Goal: Communication & Community: Participate in discussion

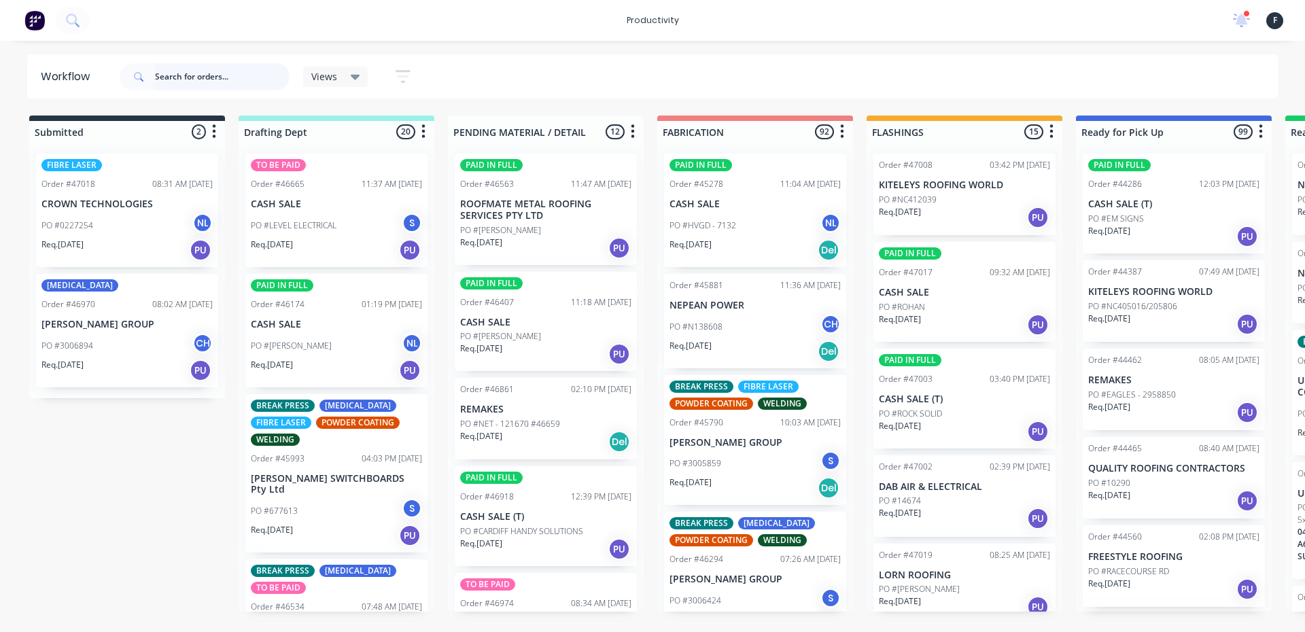
click at [196, 83] on input "text" at bounding box center [222, 76] width 135 height 27
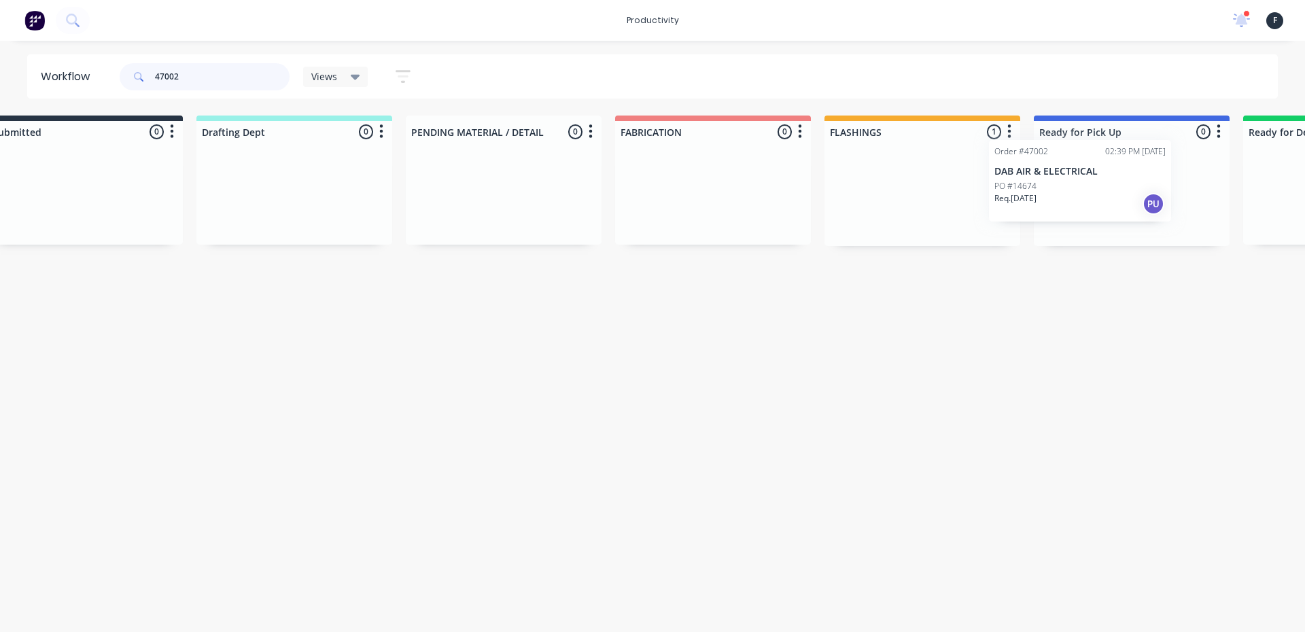
scroll to position [0, 66]
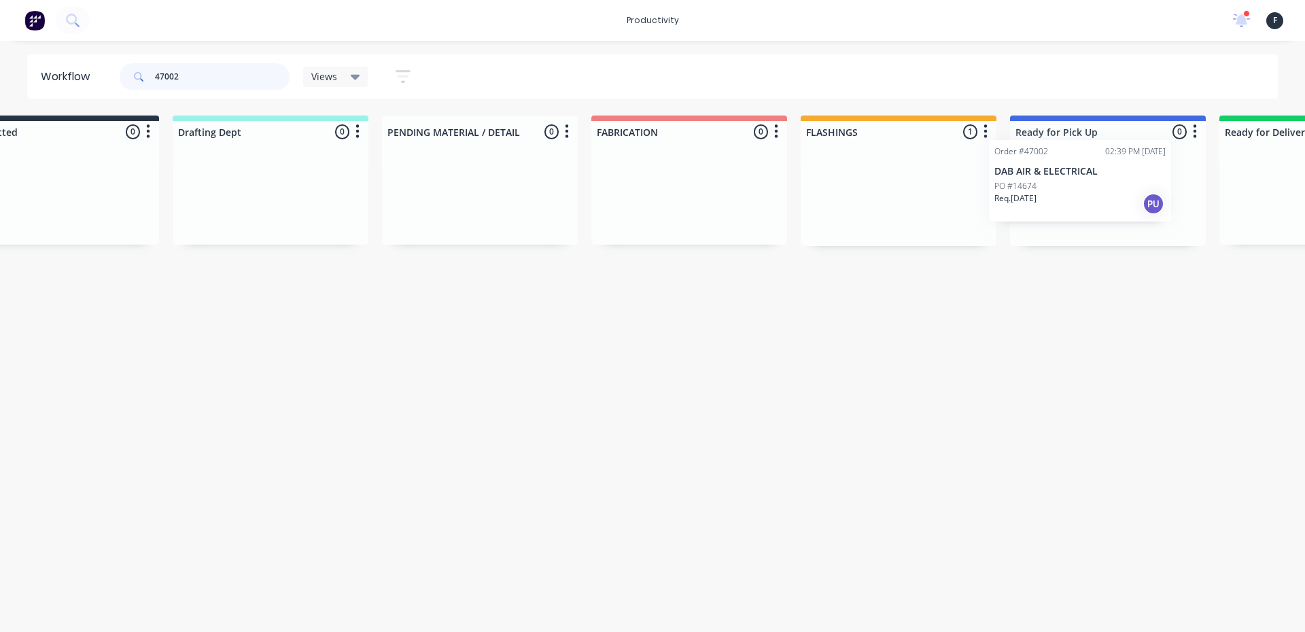
drag, startPoint x: 947, startPoint y: 207, endPoint x: 1068, endPoint y: 192, distance: 122.6
click at [1068, 192] on div "Submitted 0 Sort By Created date Required date Order number Customer name Most …" at bounding box center [1057, 181] width 2267 height 130
type input "47002"
click at [1069, 194] on div "PO #14674" at bounding box center [1107, 200] width 171 height 12
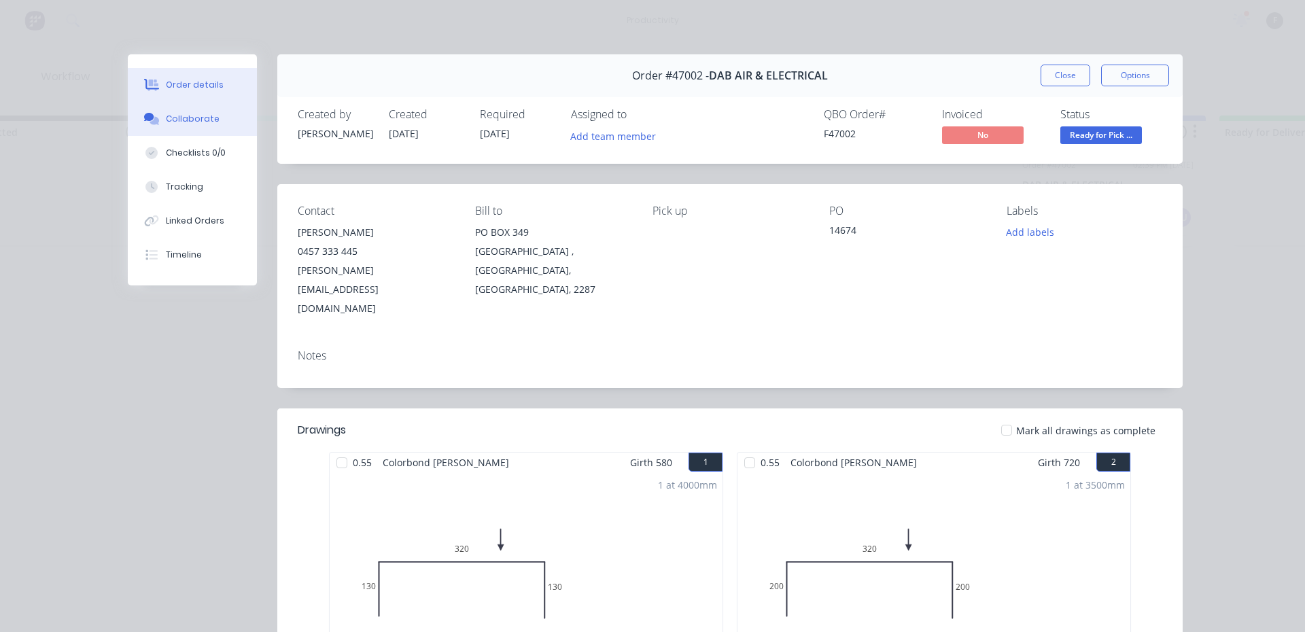
click at [237, 128] on button "Collaborate" at bounding box center [192, 119] width 129 height 34
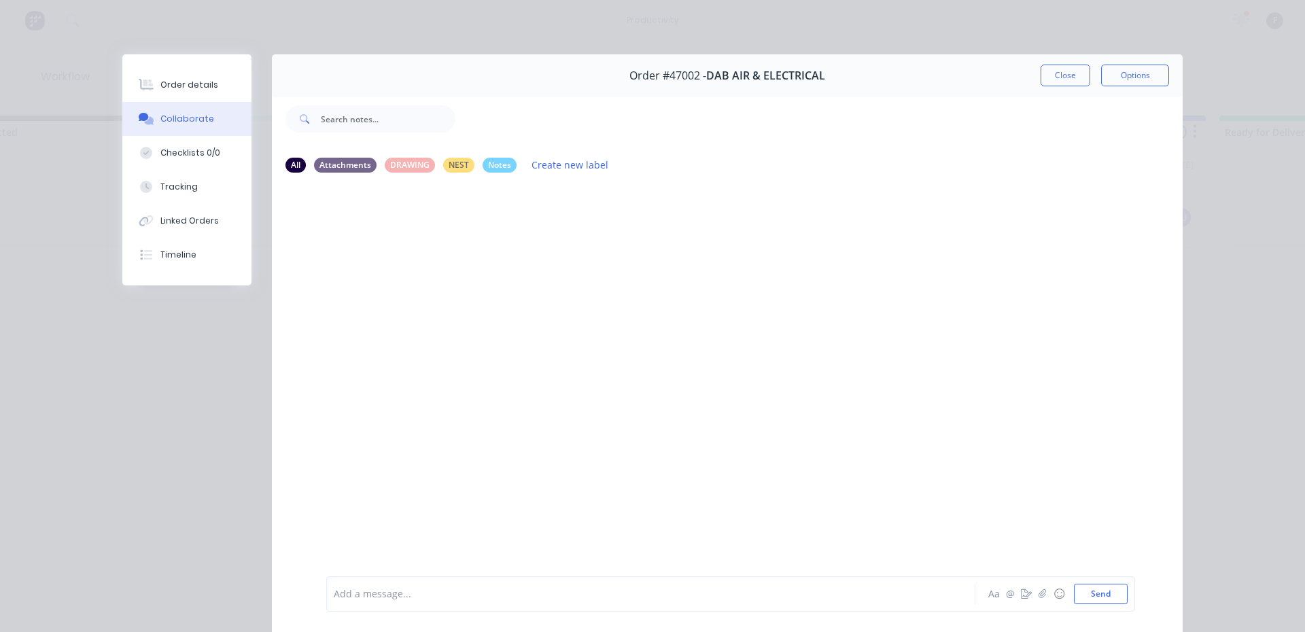
click at [122, 102] on button "Collaborate" at bounding box center [186, 119] width 129 height 34
click at [427, 593] on div at bounding box center [631, 594] width 595 height 14
click at [1050, 82] on button "Close" at bounding box center [1065, 76] width 50 height 22
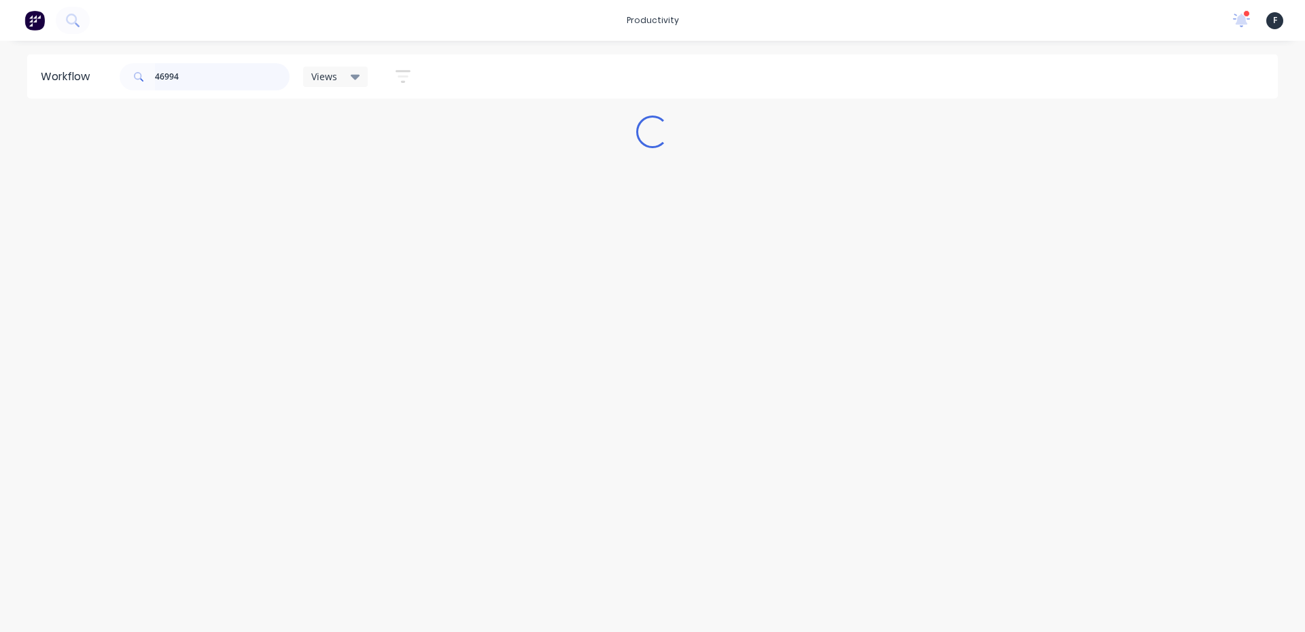
scroll to position [0, 0]
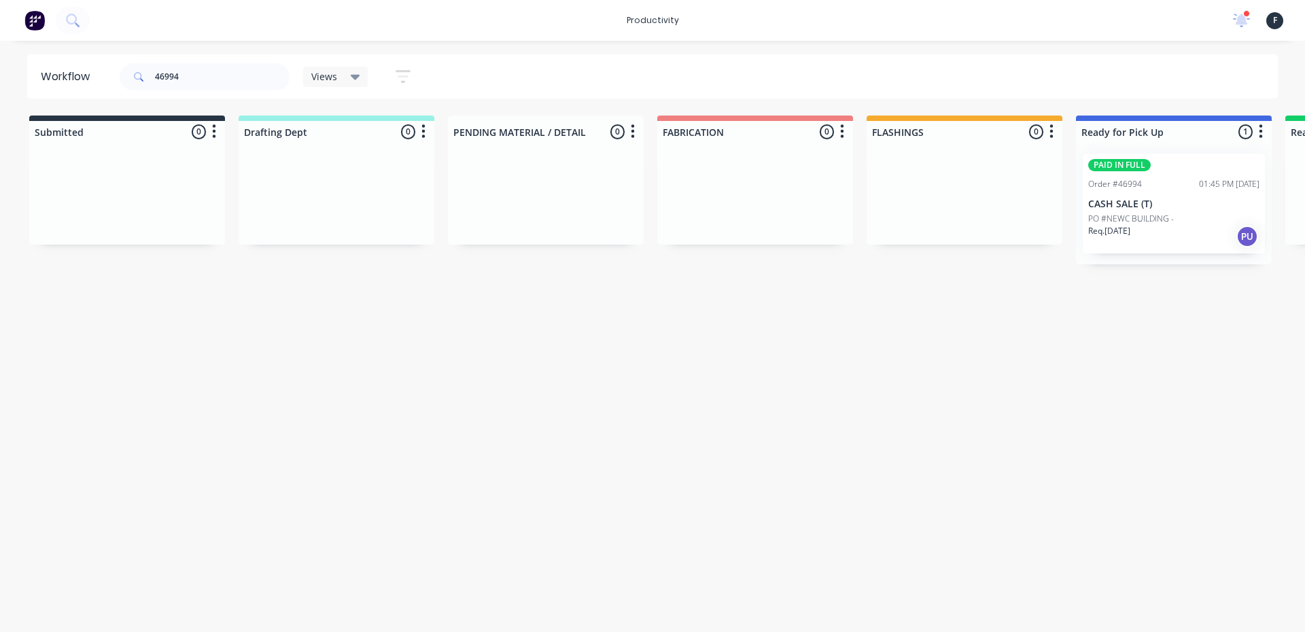
click at [1162, 217] on p "PO #NEWC BUILDING -" at bounding box center [1131, 219] width 86 height 12
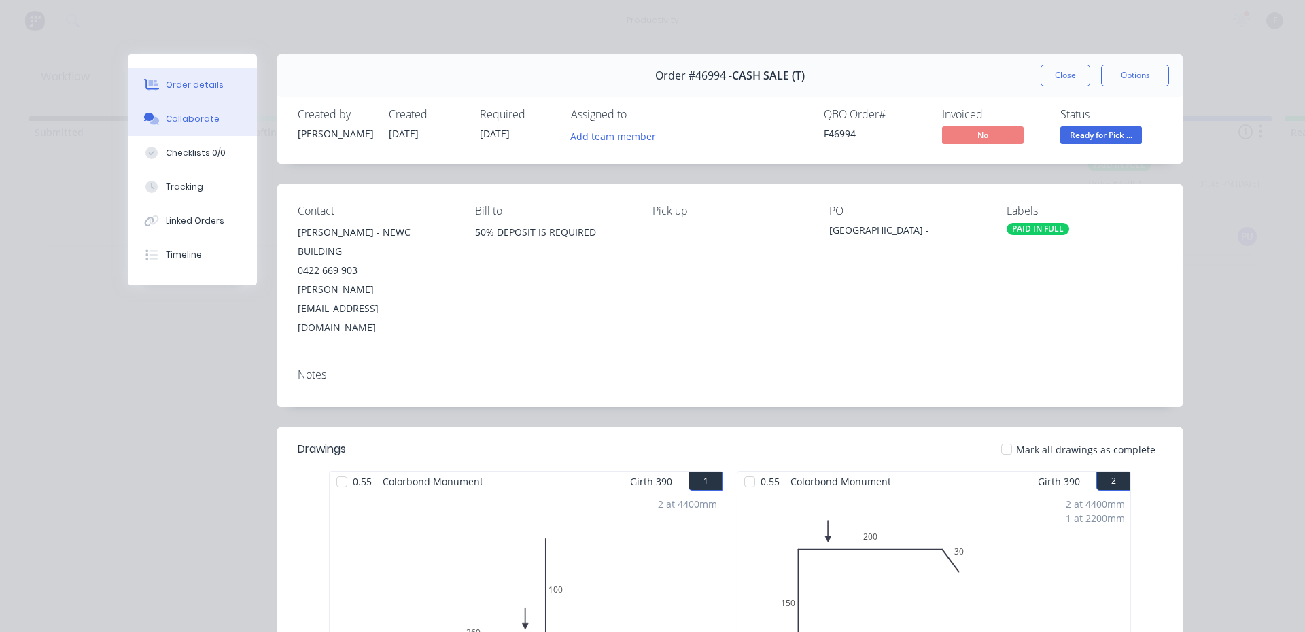
click at [152, 111] on button "Collaborate" at bounding box center [192, 119] width 129 height 34
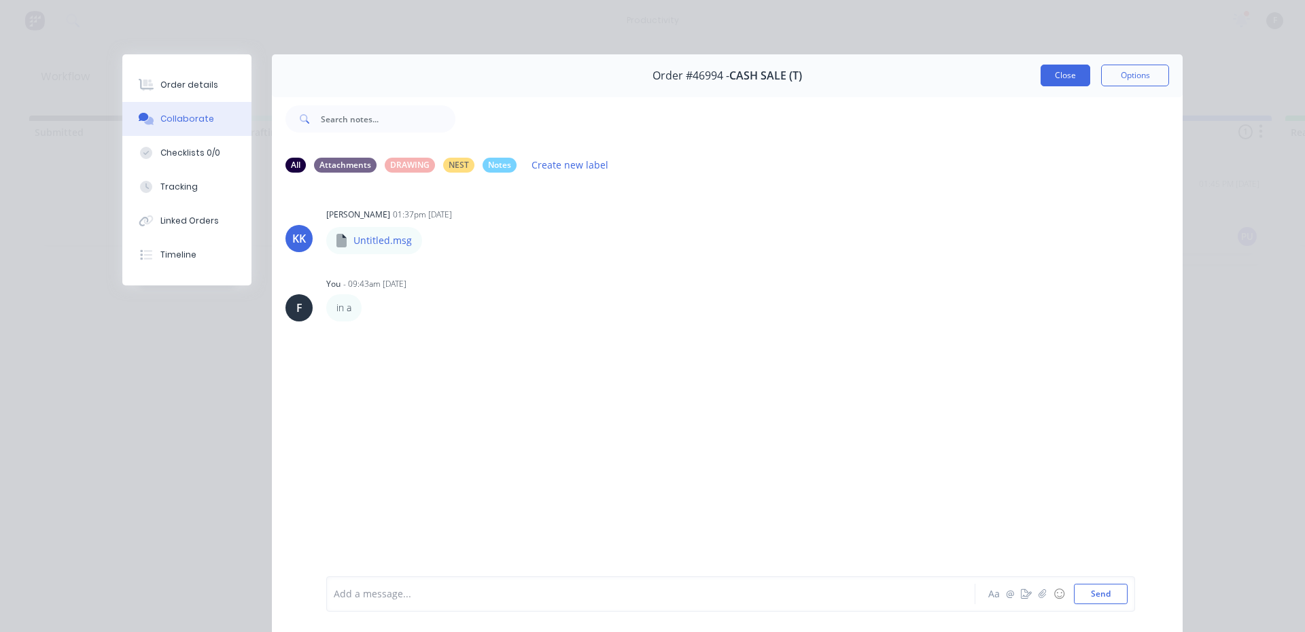
click at [1054, 82] on button "Close" at bounding box center [1065, 76] width 50 height 22
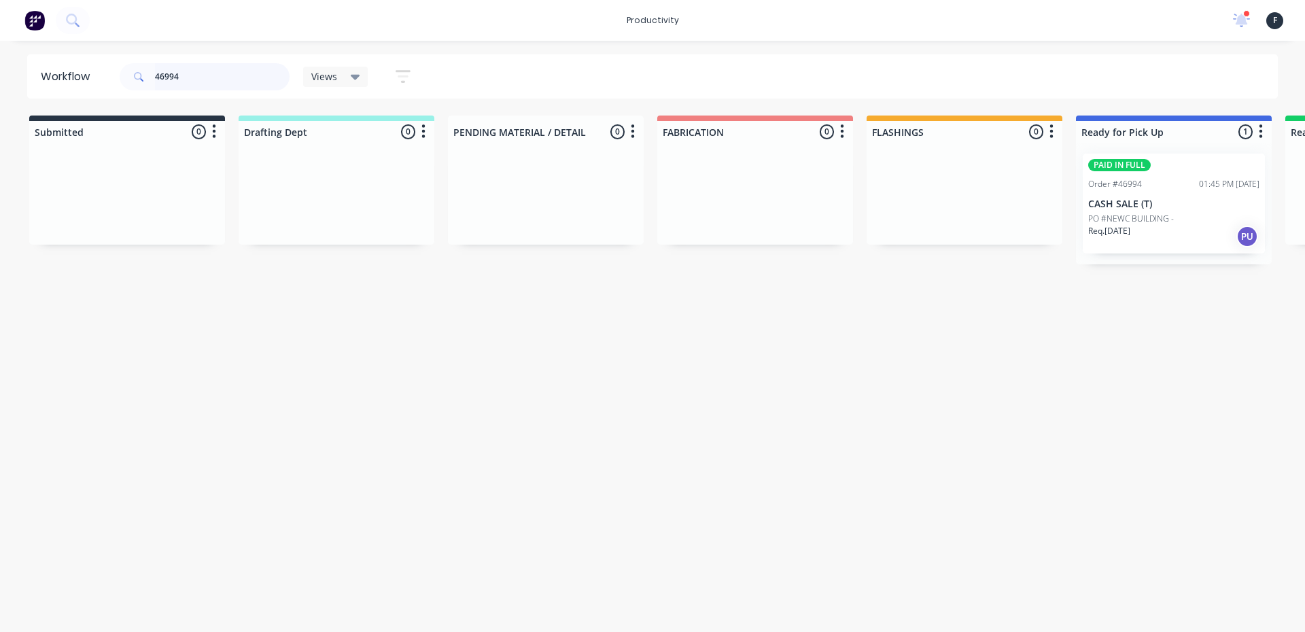
click at [250, 82] on input "46994" at bounding box center [222, 76] width 135 height 27
click at [1193, 219] on div "Req. 18/08/25 PU" at bounding box center [1173, 217] width 171 height 23
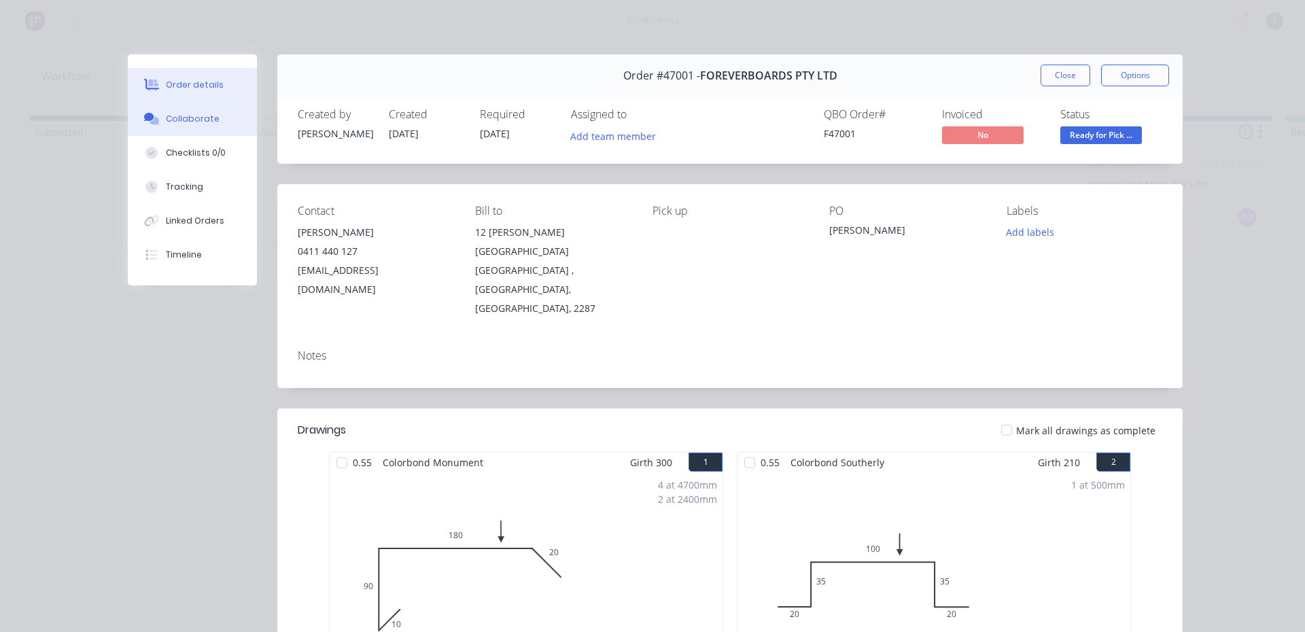
click at [175, 115] on div "Collaborate" at bounding box center [193, 119] width 54 height 12
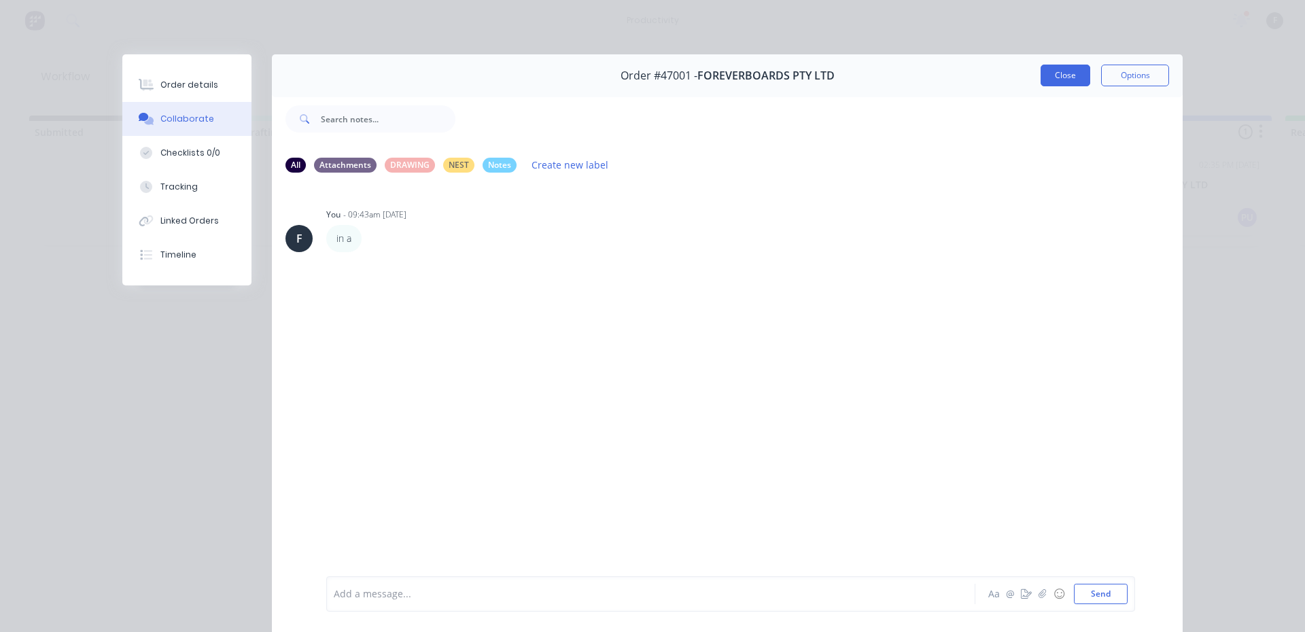
click at [1055, 77] on button "Close" at bounding box center [1065, 76] width 50 height 22
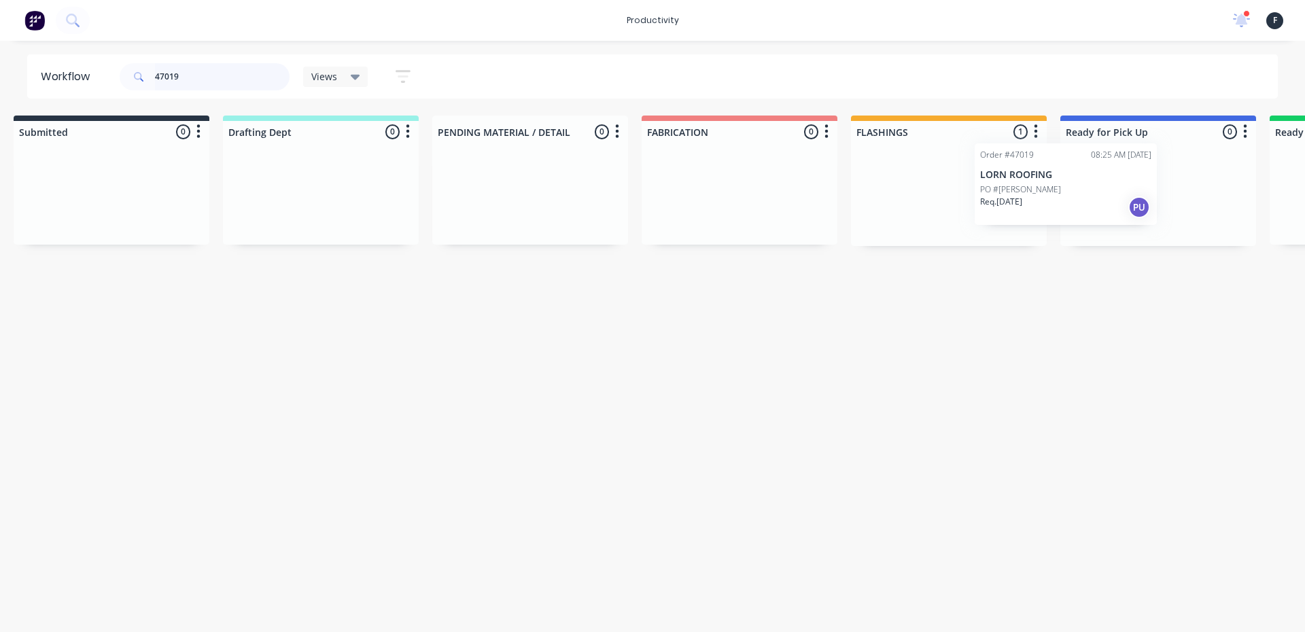
scroll to position [0, 45]
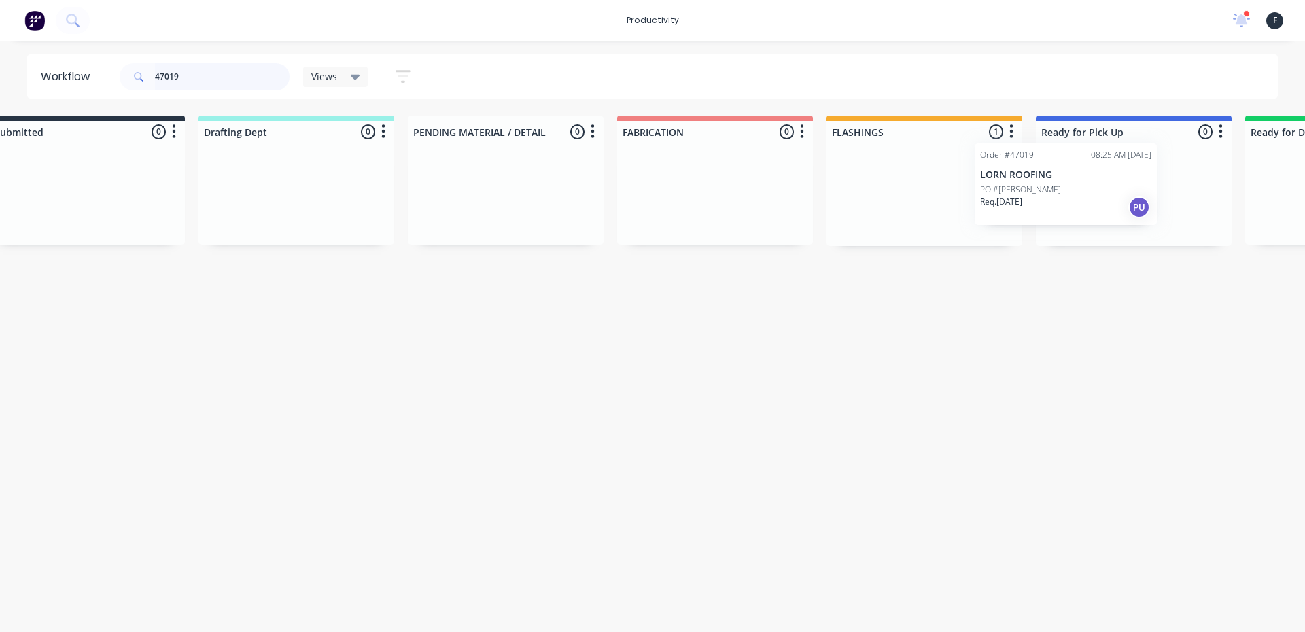
drag, startPoint x: 958, startPoint y: 198, endPoint x: 1065, endPoint y: 188, distance: 107.9
click at [1065, 188] on div "Submitted 0 Sort By Created date Required date Order number Customer name Most …" at bounding box center [1082, 181] width 2267 height 130
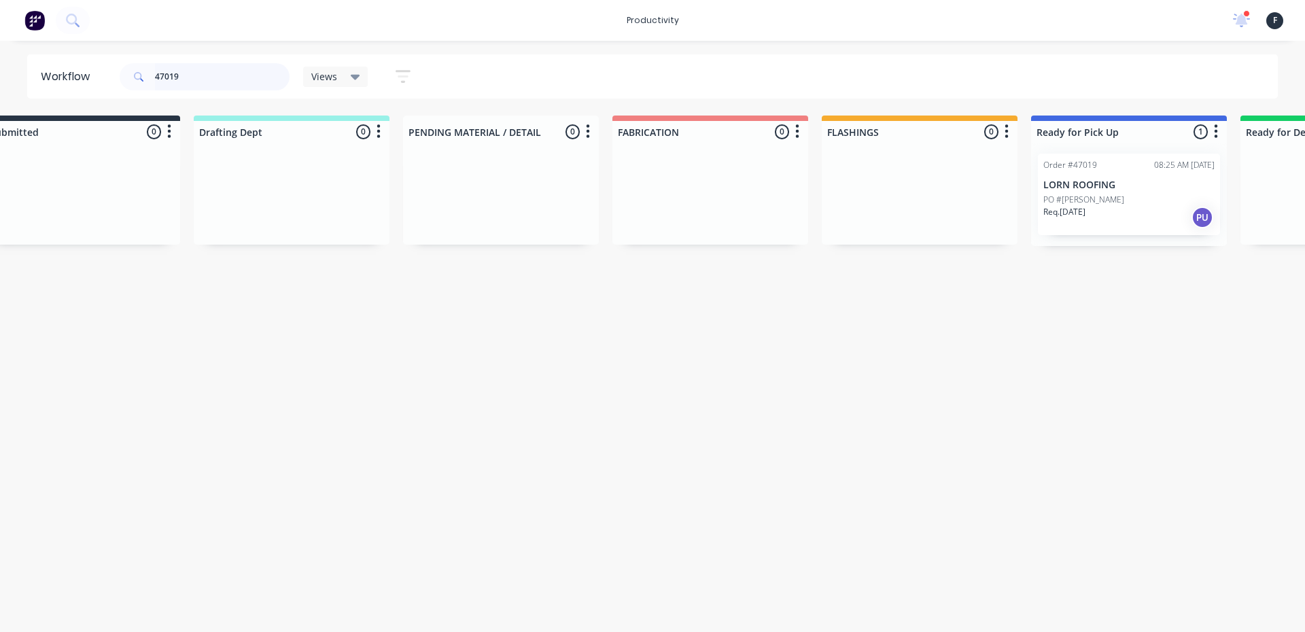
type input "47019"
click at [1068, 192] on div "Order #47019 08:25 AM 15/08/25 LORN ROOFING PO #JOHN HUNTER Req. 15/08/25 PU" at bounding box center [1129, 195] width 182 height 82
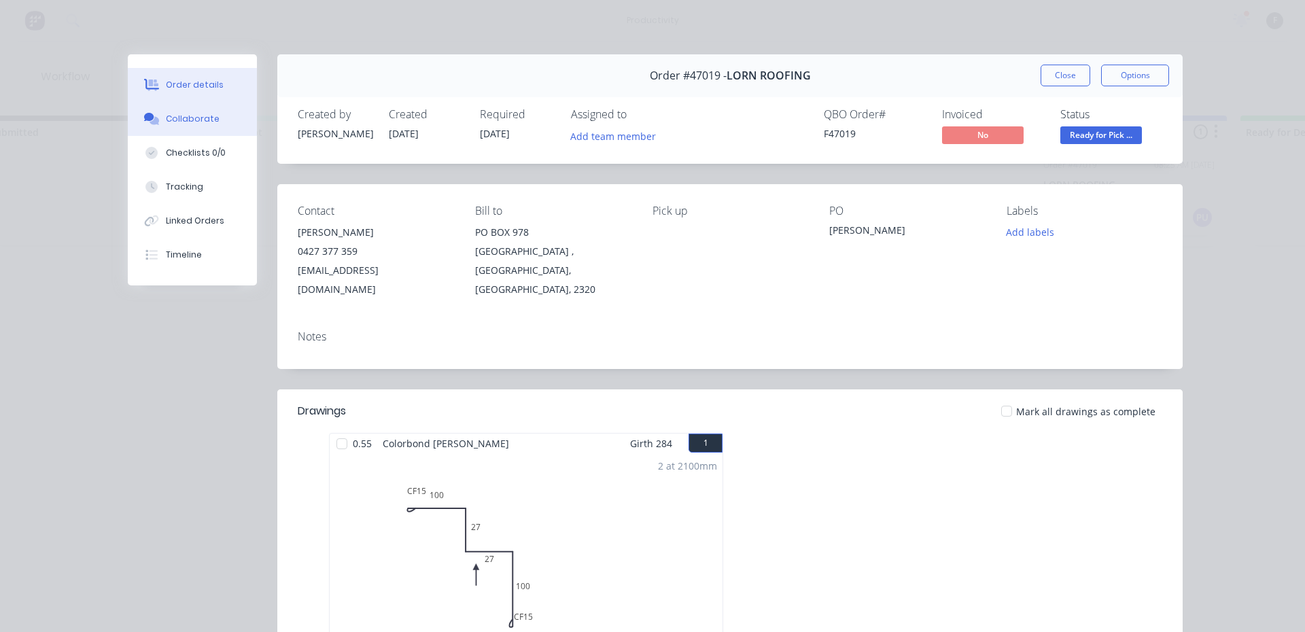
click at [169, 114] on div "Collaborate" at bounding box center [193, 119] width 54 height 12
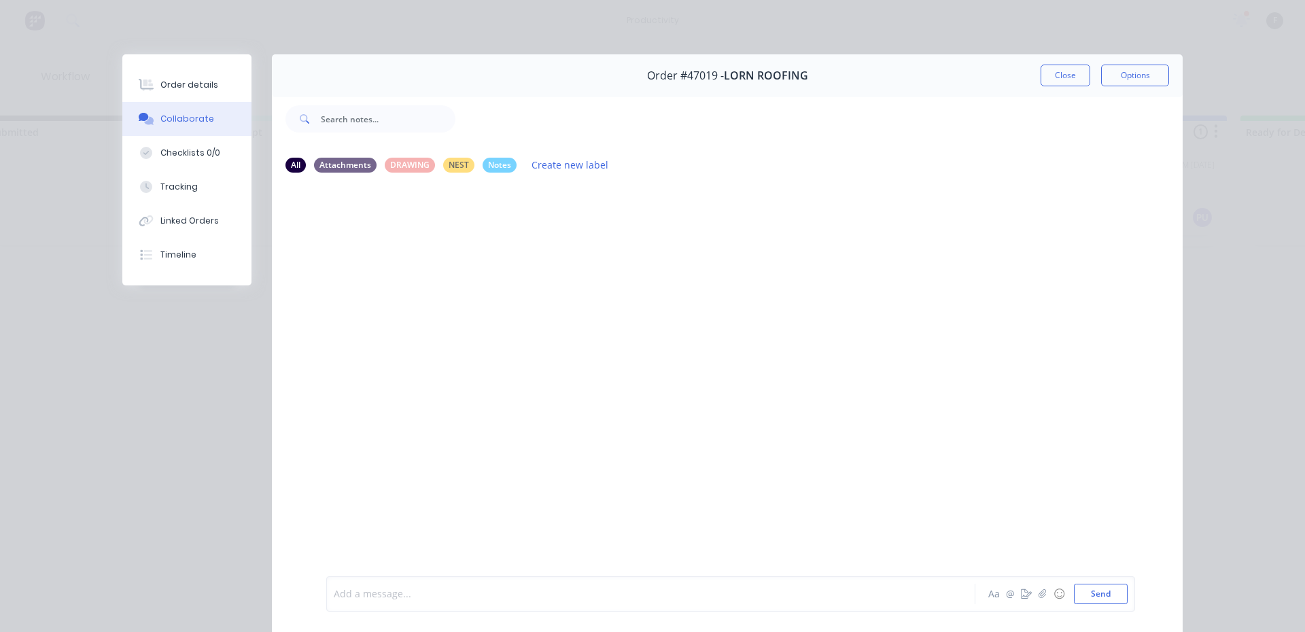
click at [406, 599] on div at bounding box center [631, 594] width 595 height 14
click at [1077, 78] on button "Close" at bounding box center [1065, 76] width 50 height 22
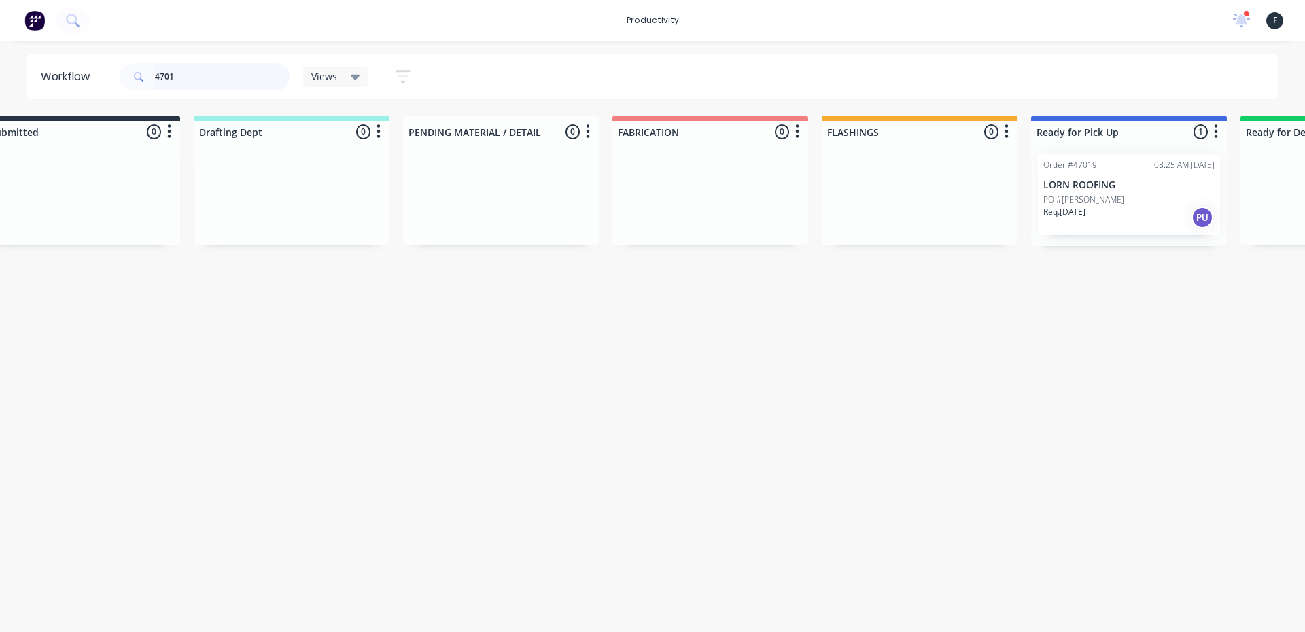
scroll to position [0, 0]
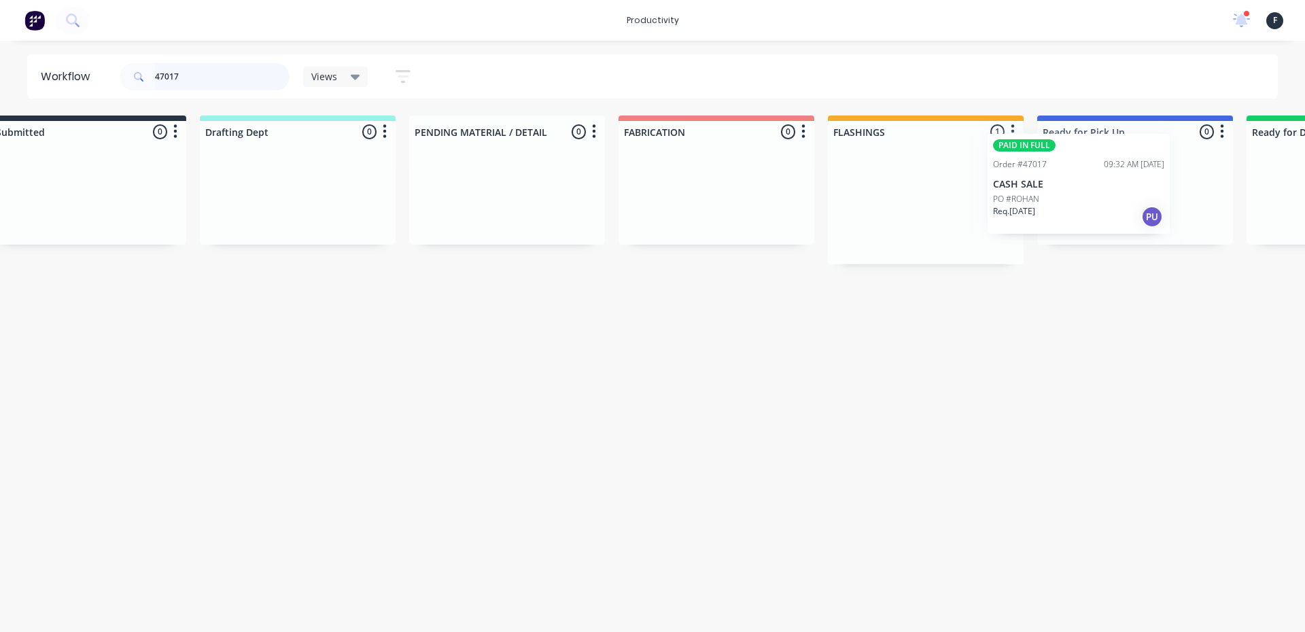
drag, startPoint x: 972, startPoint y: 213, endPoint x: 1095, endPoint y: 192, distance: 124.8
click at [1095, 192] on div "Submitted 0 Sort By Created date Required date Order number Customer name Most …" at bounding box center [1084, 190] width 2267 height 149
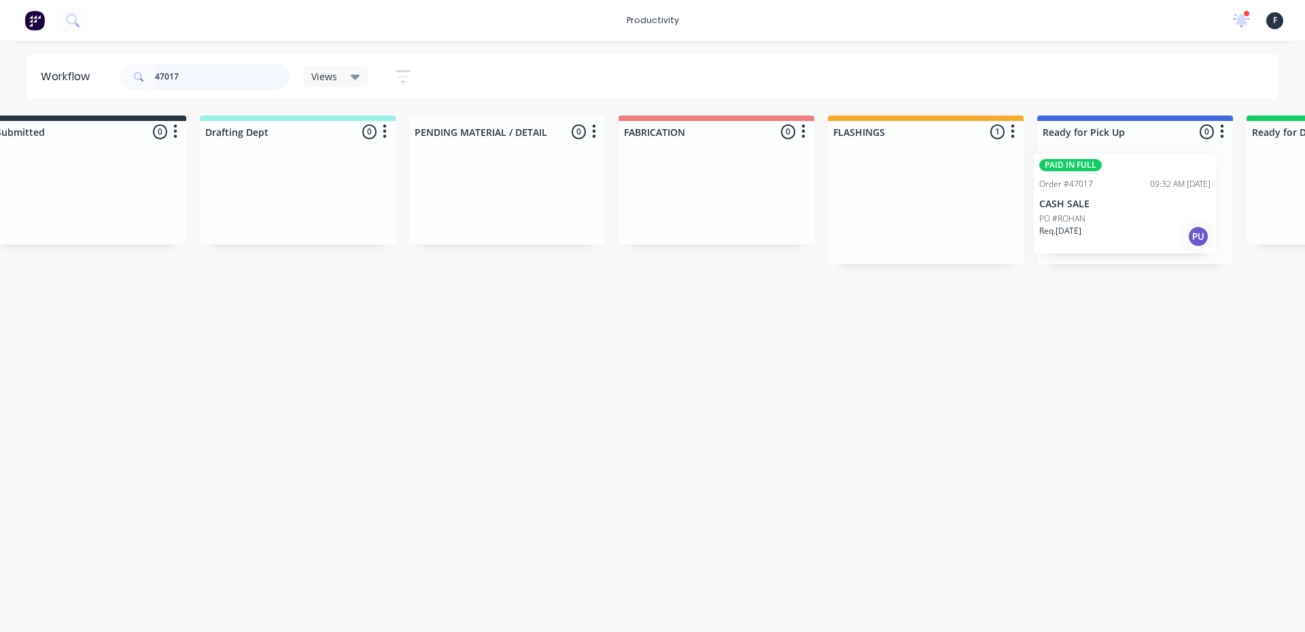
scroll to position [0, 49]
type input "47017"
click at [1113, 193] on div "PAID IN FULL Order #47017 09:32 AM 15/08/25 CASH SALE PO #ROHAN Req. 15/08/25 PU" at bounding box center [1125, 204] width 182 height 100
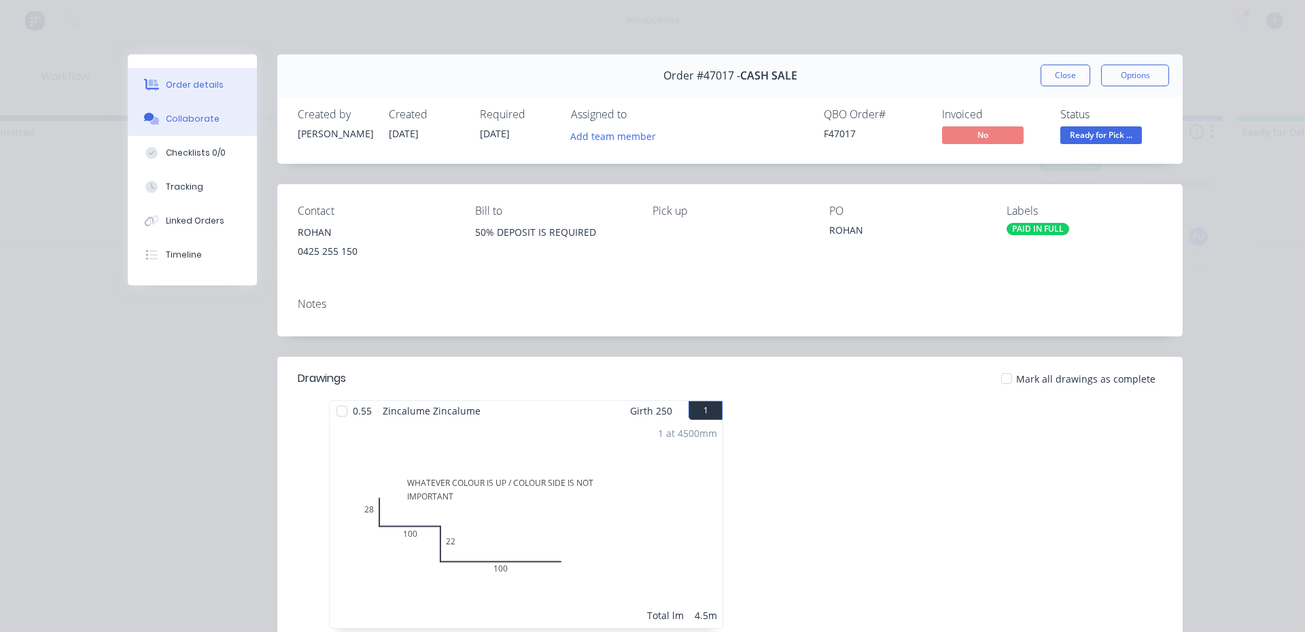
click at [207, 128] on button "Collaborate" at bounding box center [192, 119] width 129 height 34
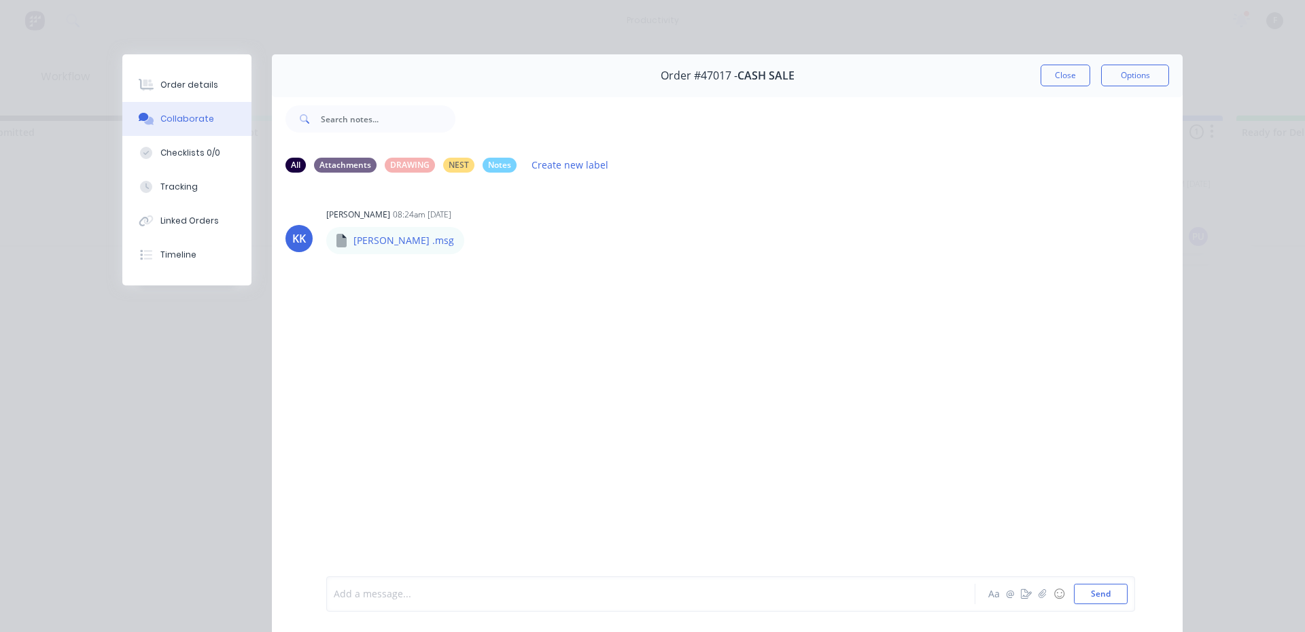
click at [536, 593] on div at bounding box center [631, 594] width 595 height 14
